Goal: Use online tool/utility: Utilize a website feature to perform a specific function

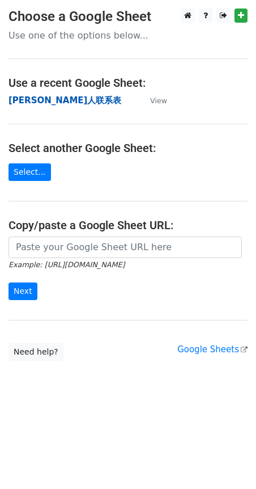
click at [39, 96] on strong "[PERSON_NAME]人联系表" at bounding box center [65, 100] width 113 height 10
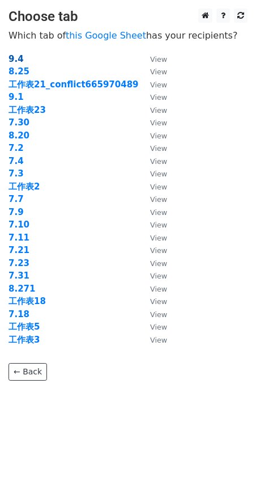
click at [18, 57] on strong "9.4" at bounding box center [16, 59] width 15 height 10
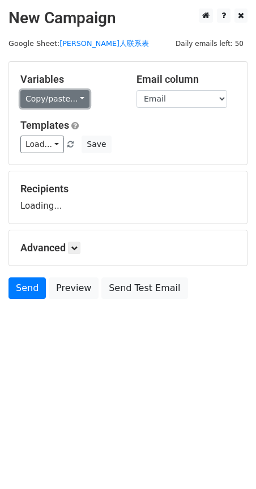
click at [74, 99] on link "Copy/paste..." at bounding box center [54, 99] width 69 height 18
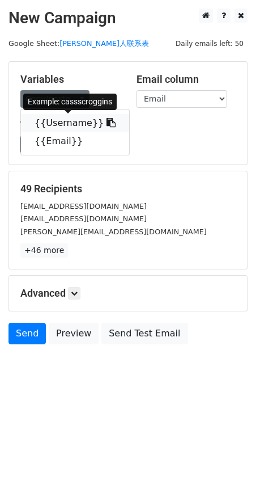
click at [107, 121] on icon at bounding box center [111, 122] width 9 height 9
